Goal: Task Accomplishment & Management: Complete application form

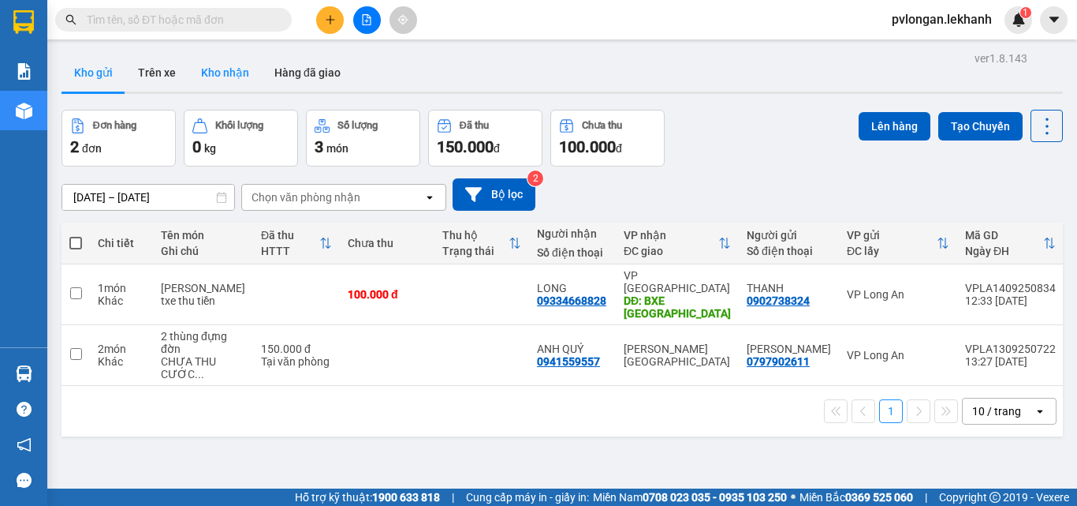
click at [189, 69] on button "Kho nhận" at bounding box center [225, 73] width 73 height 38
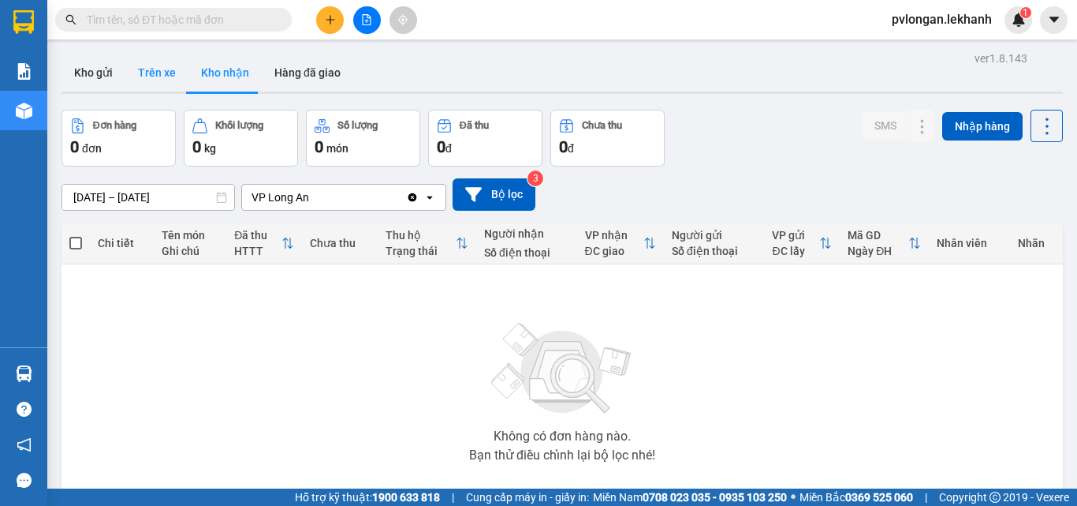
click at [153, 73] on button "Trên xe" at bounding box center [156, 73] width 63 height 38
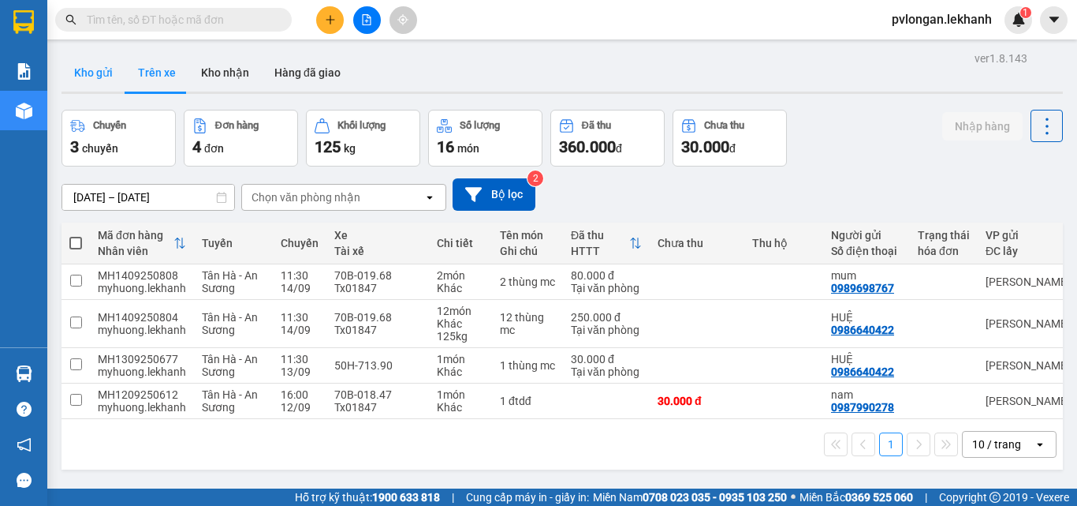
click at [104, 70] on button "Kho gửi" at bounding box center [94, 73] width 64 height 38
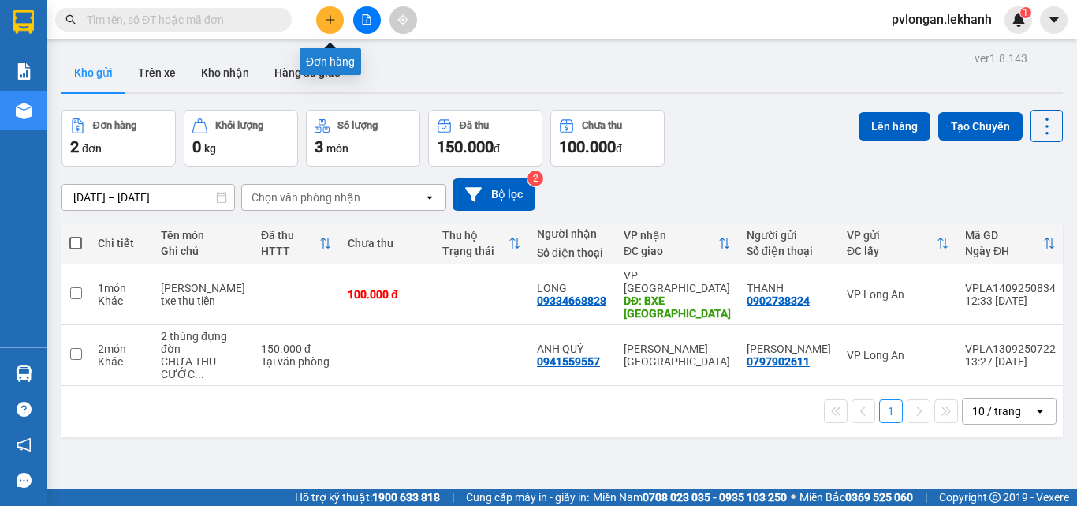
click at [327, 17] on icon "plus" at bounding box center [330, 19] width 11 height 11
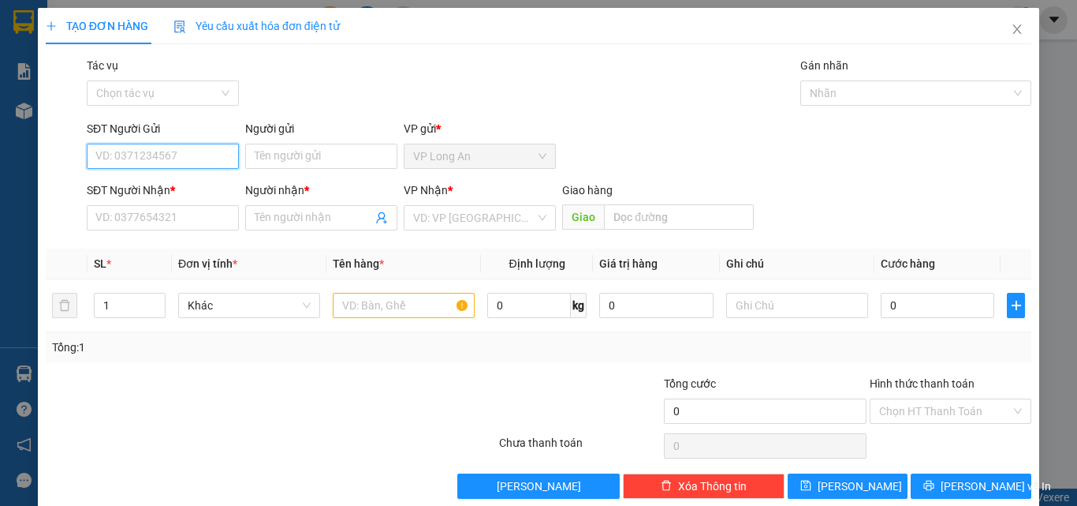
click at [163, 154] on input "SĐT Người Gửi" at bounding box center [163, 156] width 152 height 25
click at [188, 158] on input "SĐT Người Gửi" at bounding box center [163, 156] width 152 height 25
type input "0913121414"
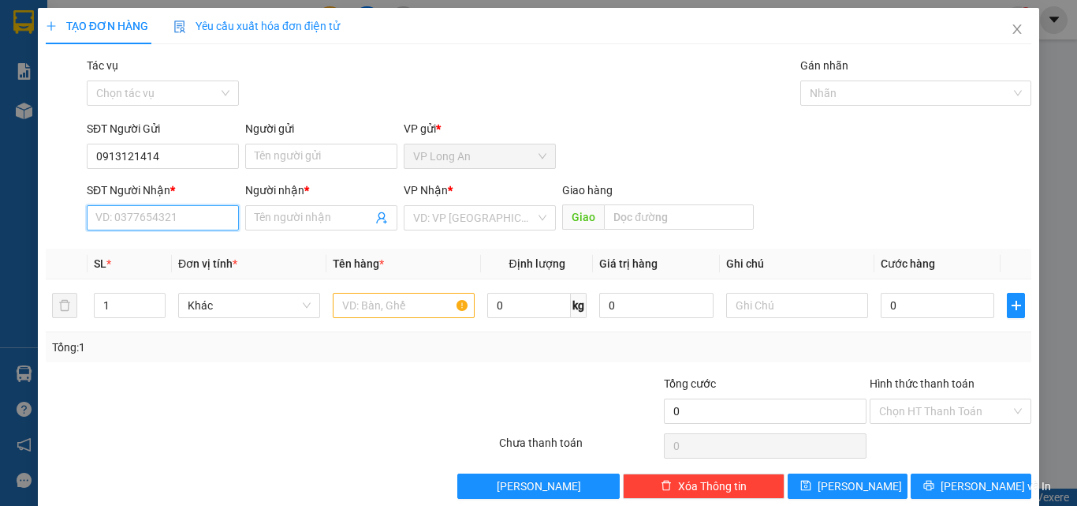
click at [192, 212] on input "SĐT Người Nhận *" at bounding box center [163, 217] width 152 height 25
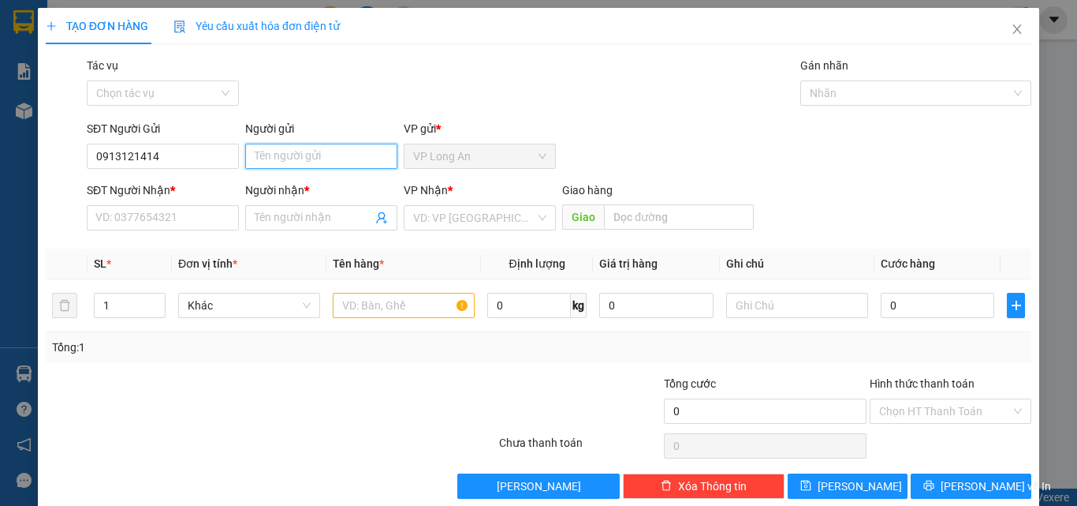
click at [293, 150] on input "Người gửi" at bounding box center [321, 156] width 152 height 25
type input "t"
type input "a"
type input "A.Thành"
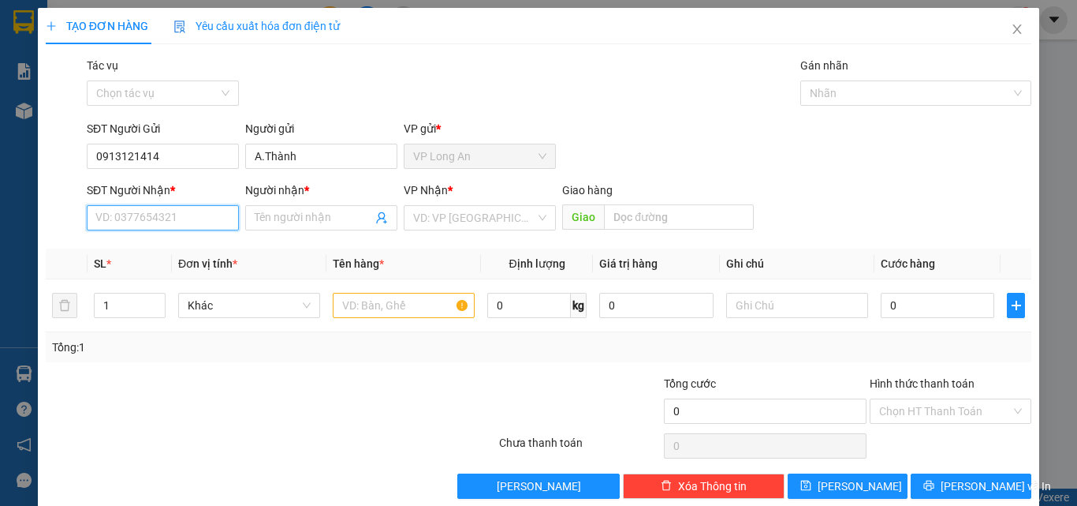
click at [168, 210] on input "SĐT Người Nhận *" at bounding box center [163, 217] width 152 height 25
click at [164, 214] on input "SĐT Người Nhận *" at bounding box center [163, 217] width 152 height 25
type input "0917722221"
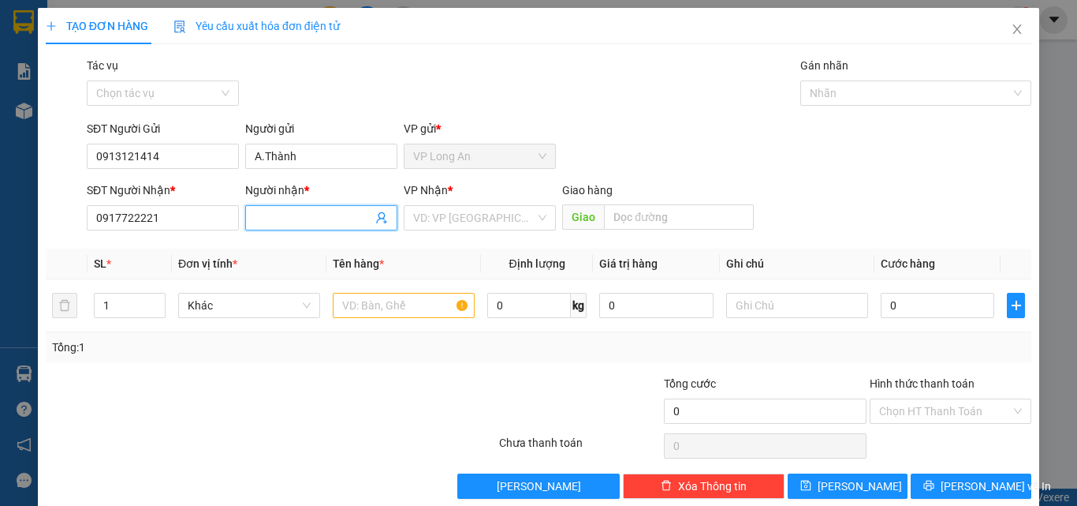
click at [343, 215] on input "Người nhận *" at bounding box center [314, 217] width 118 height 17
type input "T"
click at [536, 220] on div "VD: VP [GEOGRAPHIC_DATA]" at bounding box center [480, 217] width 152 height 25
type input "A.THANH"
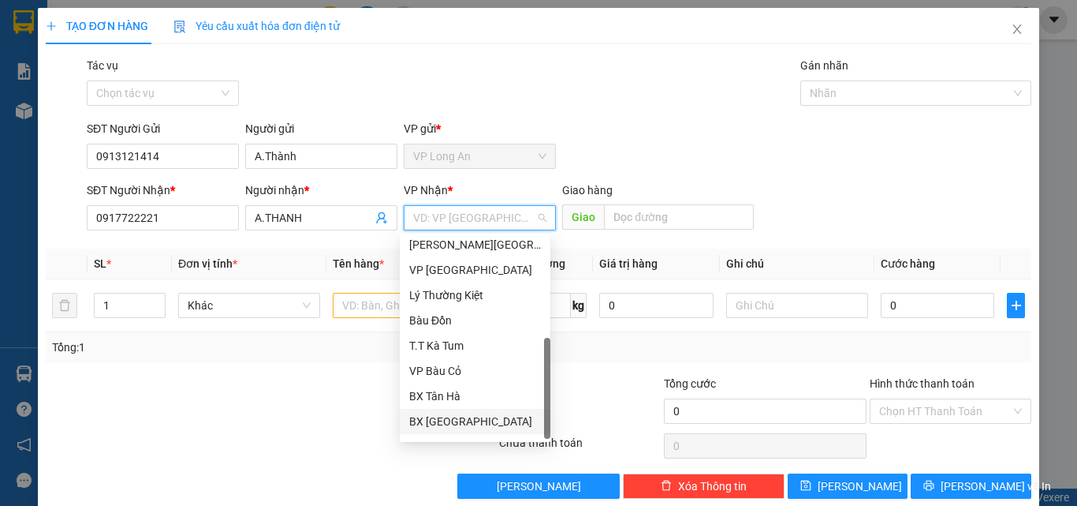
scroll to position [126, 0]
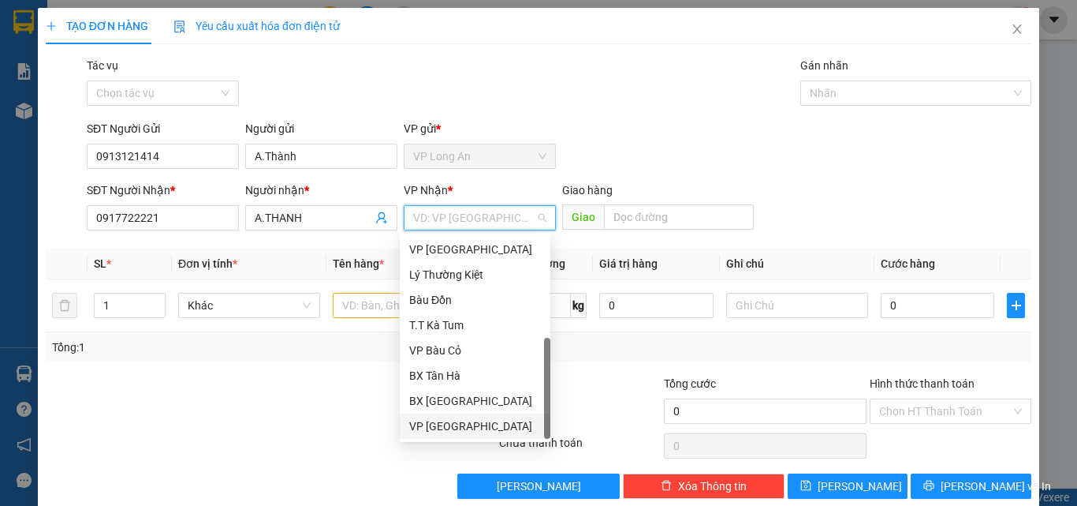
click at [471, 427] on div "VP [GEOGRAPHIC_DATA]" at bounding box center [475, 425] width 132 height 17
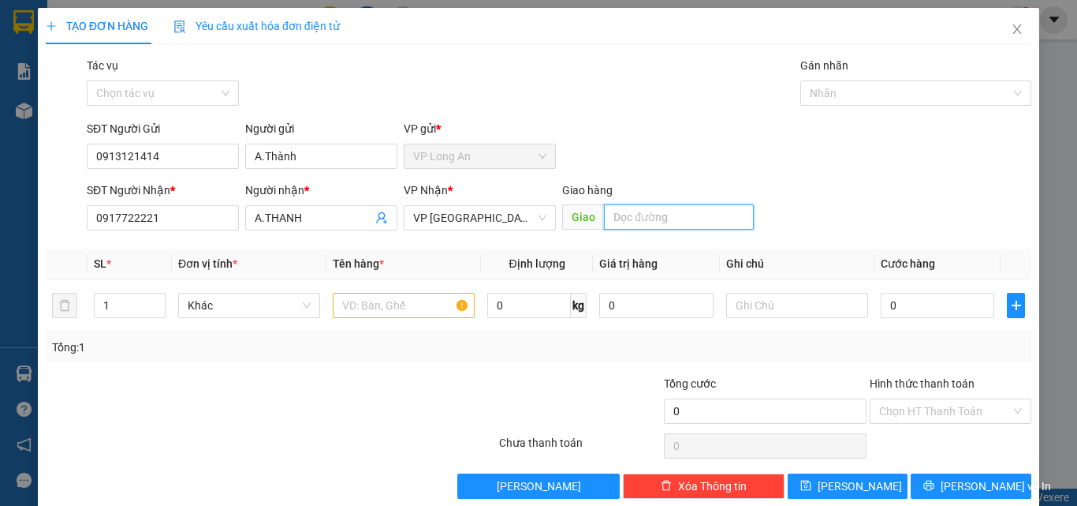
click at [665, 209] on input "text" at bounding box center [679, 216] width 150 height 25
type input "BƯU ĐIỆN GÒ DẦU"
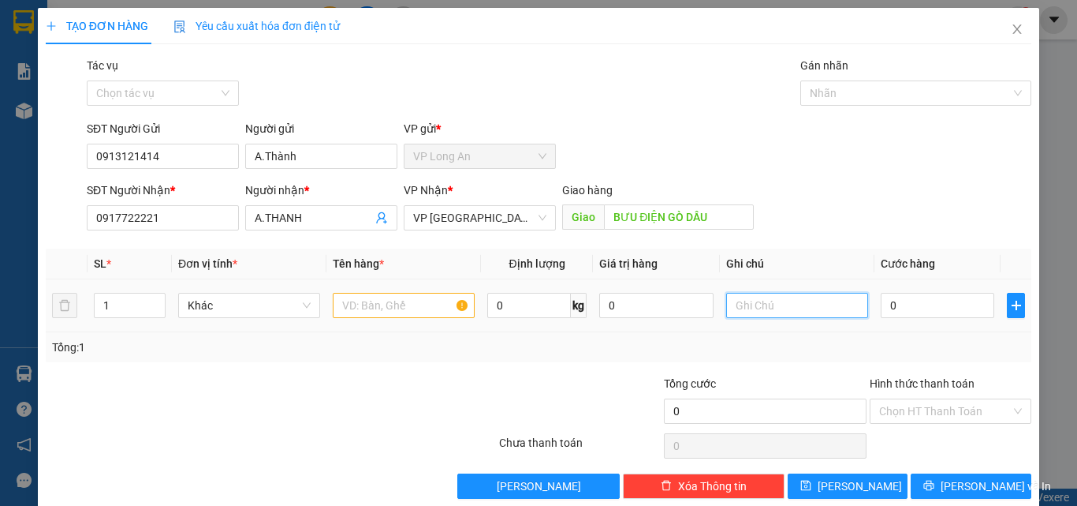
click at [746, 308] on input "text" at bounding box center [797, 305] width 142 height 25
type input "TXE GIAO HÀNG"
click at [917, 303] on input "0" at bounding box center [938, 305] width 114 height 25
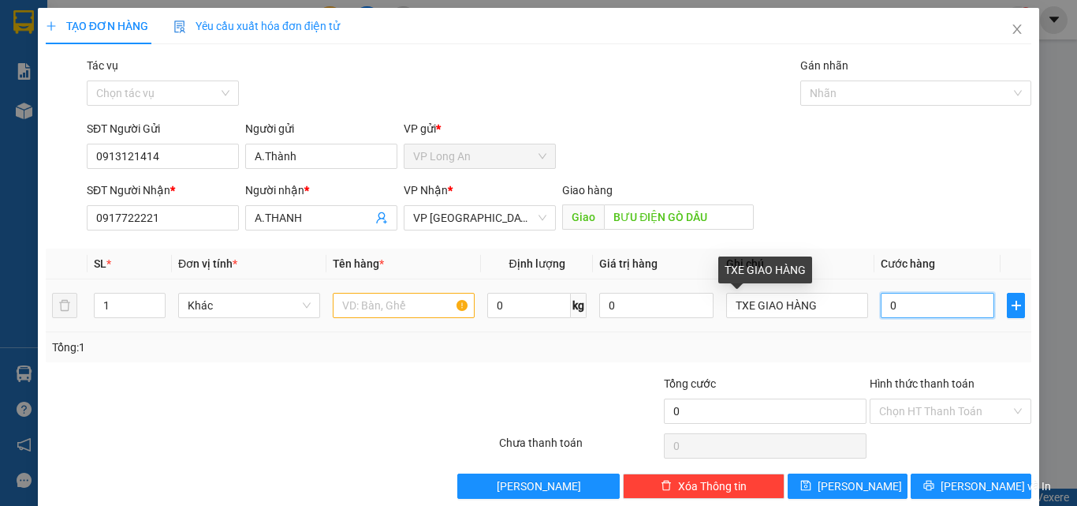
click at [911, 305] on input "0" at bounding box center [938, 305] width 114 height 25
type input "5"
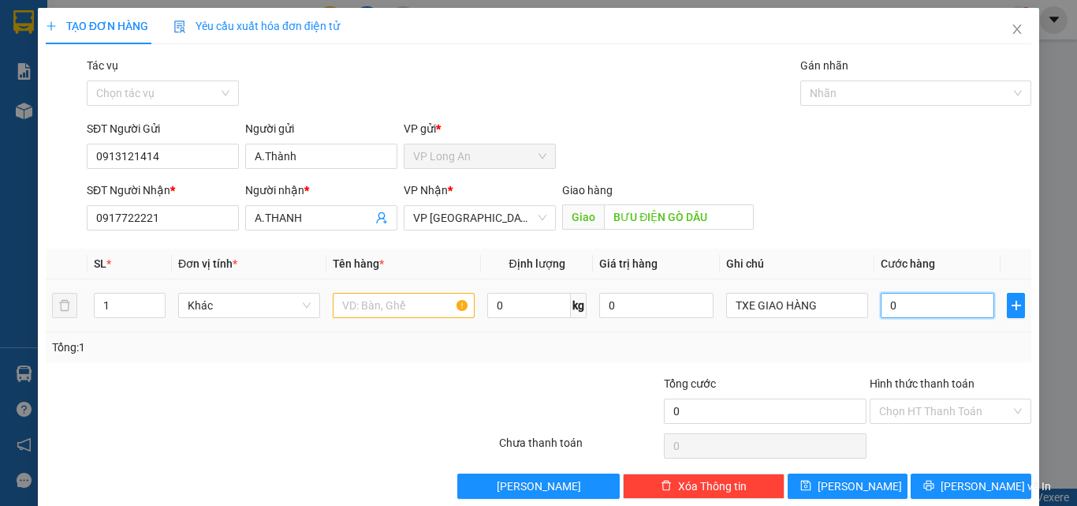
type input "5"
type input "50"
type input "500"
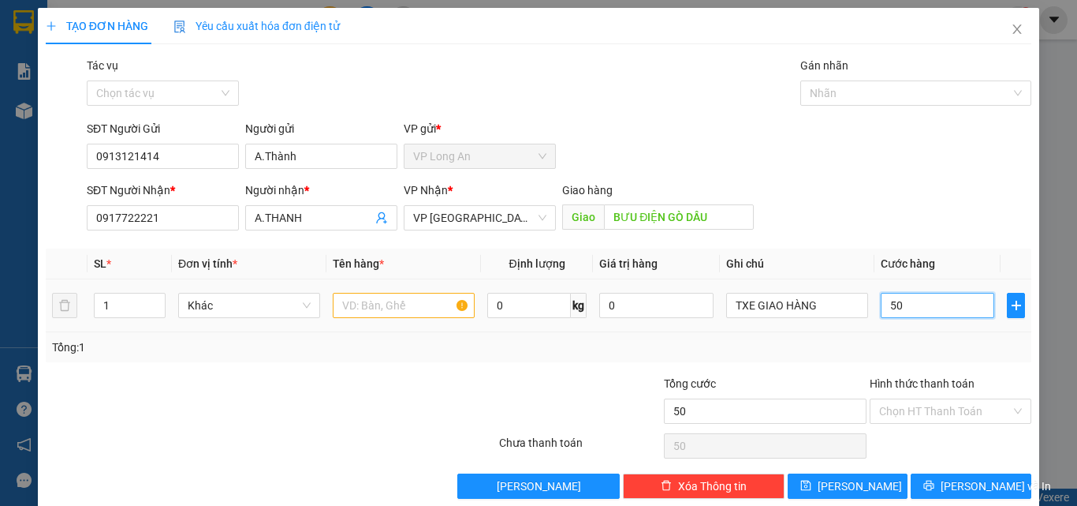
type input "500"
type input "5.000"
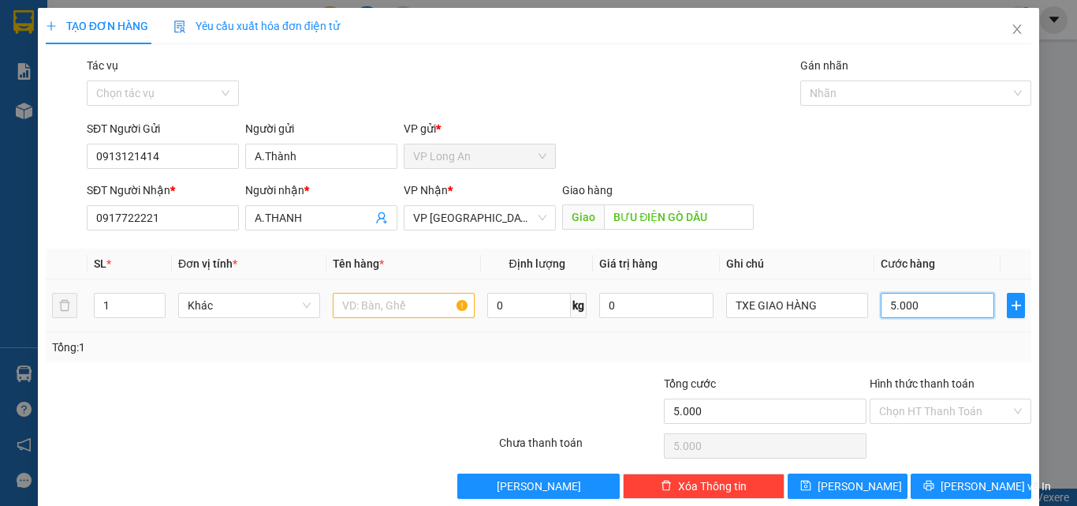
type input "50.000"
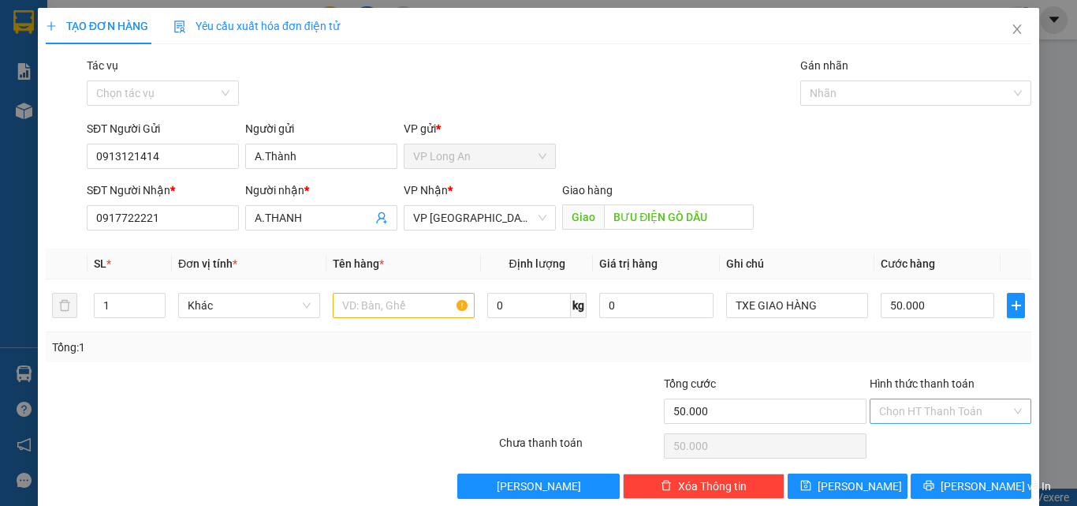
click at [952, 409] on input "Hình thức thanh toán" at bounding box center [946, 411] width 132 height 24
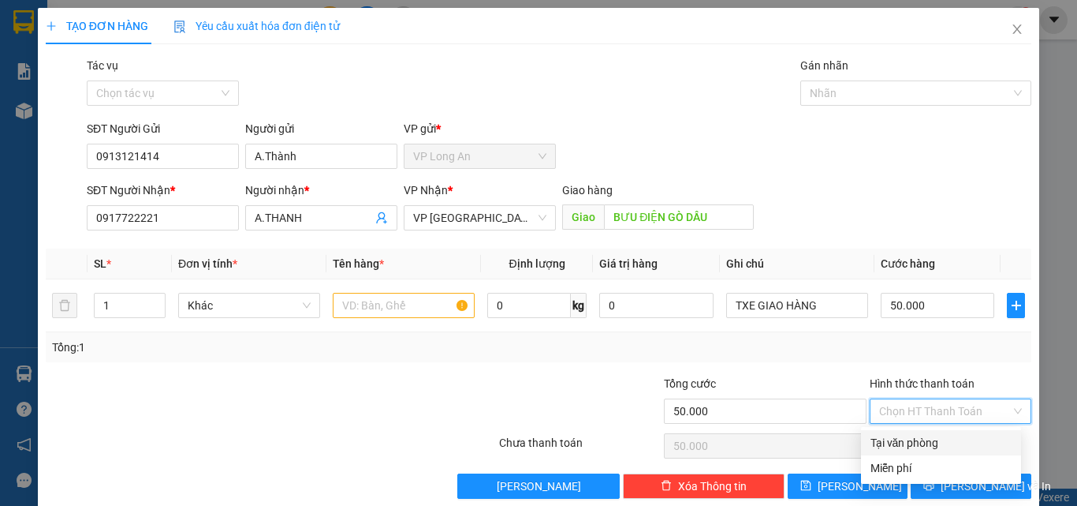
click at [919, 441] on div "Tại văn phòng" at bounding box center [941, 442] width 141 height 17
type input "0"
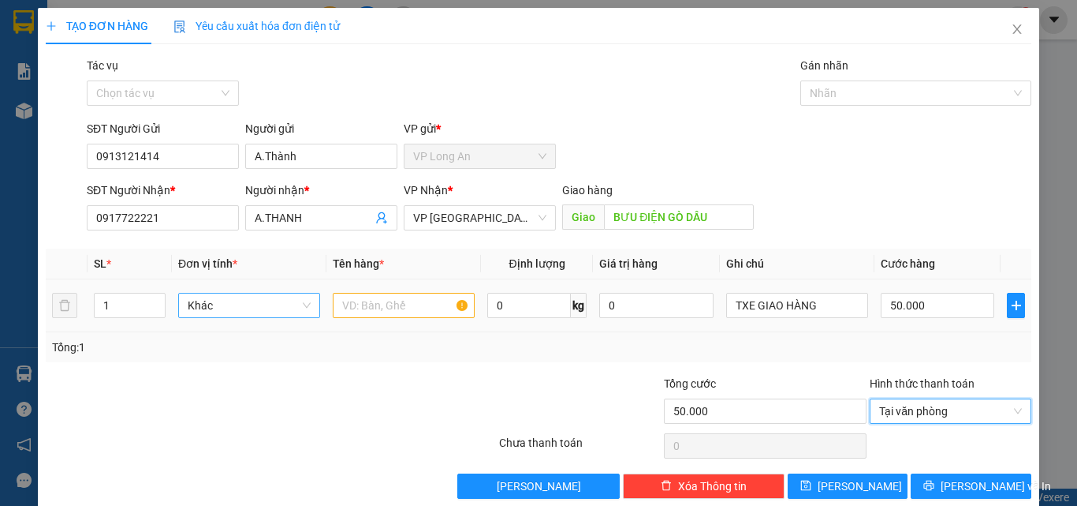
click at [279, 301] on span "Khác" at bounding box center [249, 305] width 123 height 24
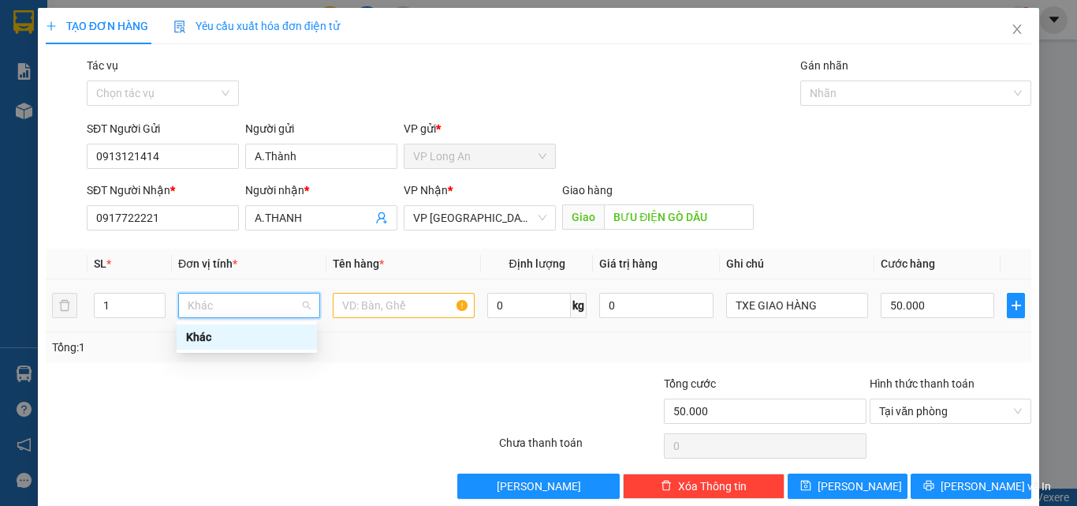
click at [279, 301] on span "Khác" at bounding box center [249, 305] width 123 height 24
click at [429, 305] on input "text" at bounding box center [404, 305] width 142 height 25
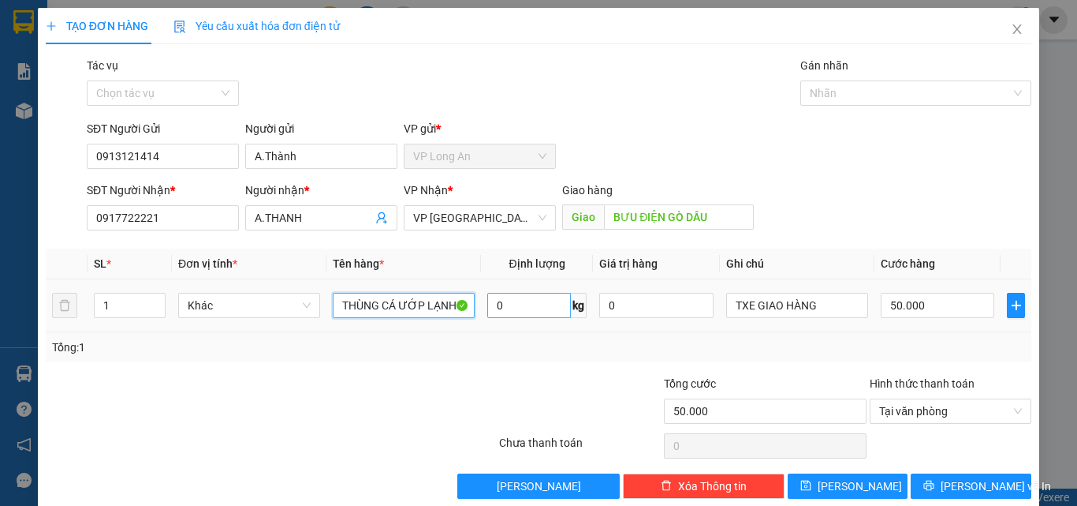
type input "THÙNG CÁ ƯỚP LẠNH"
click at [526, 308] on input "0" at bounding box center [529, 305] width 84 height 25
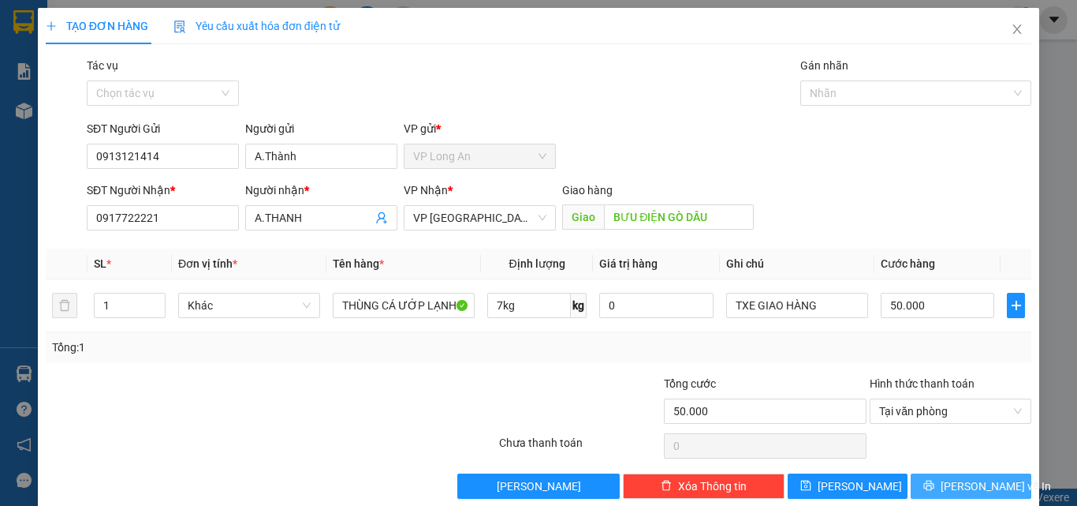
type input "0"
click at [985, 485] on span "[PERSON_NAME] và In" at bounding box center [996, 485] width 110 height 17
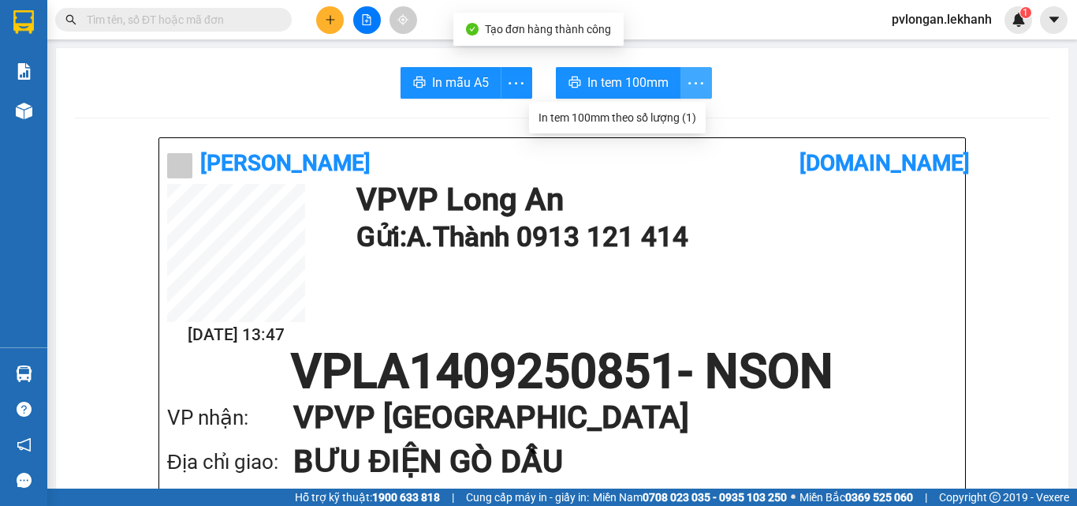
click at [682, 80] on span "more" at bounding box center [697, 83] width 30 height 20
click at [642, 114] on div "In tem 100mm theo số lượng (1)" at bounding box center [618, 117] width 158 height 17
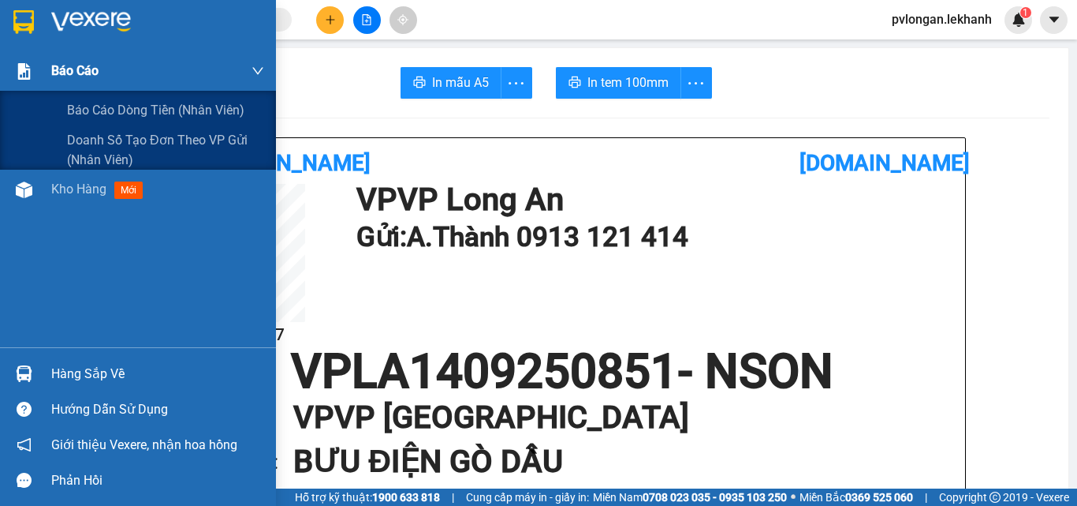
click at [80, 63] on span "Báo cáo" at bounding box center [74, 71] width 47 height 20
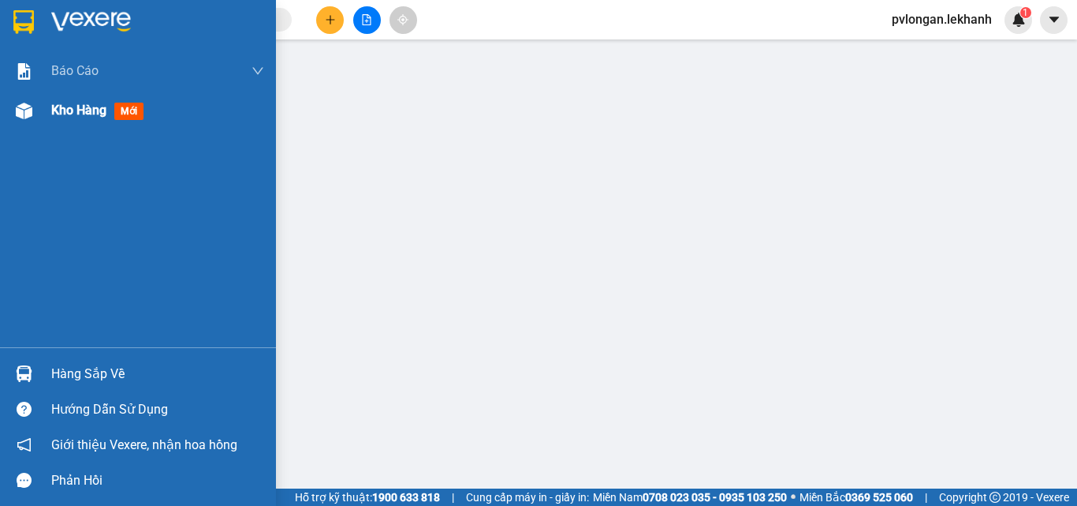
click at [76, 113] on span "Kho hàng" at bounding box center [78, 110] width 55 height 15
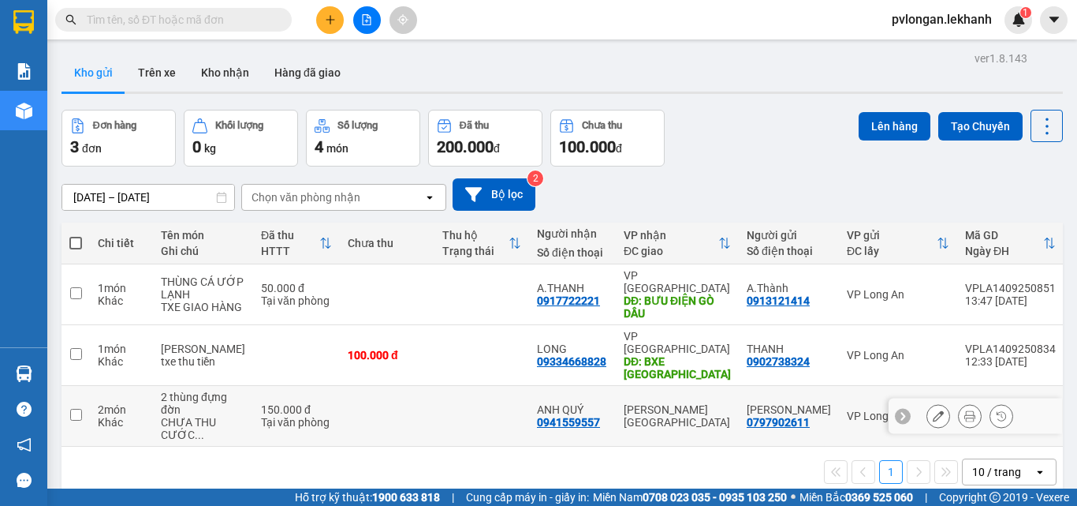
scroll to position [53, 0]
